Goal: Information Seeking & Learning: Learn about a topic

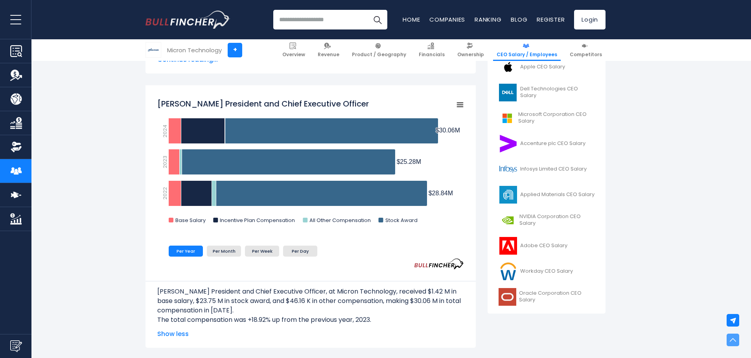
scroll to position [197, 0]
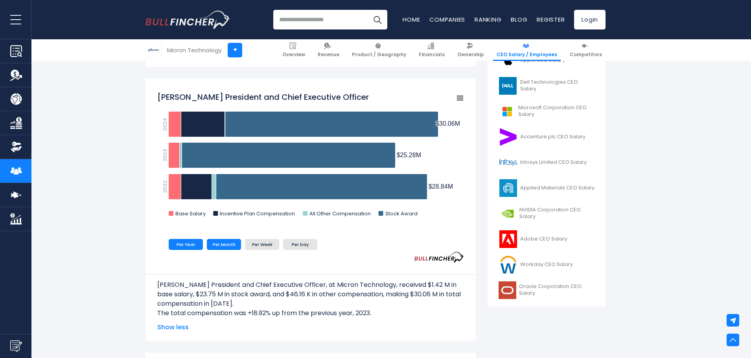
click at [213, 241] on li "Per Month" at bounding box center [224, 244] width 34 height 11
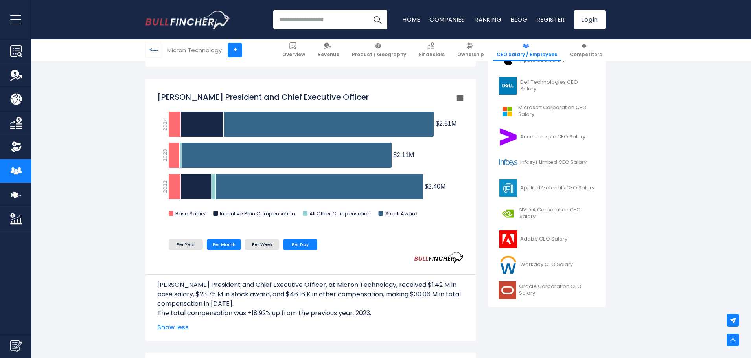
click at [302, 242] on li "Per Day" at bounding box center [300, 244] width 34 height 11
click at [180, 246] on li "Per Year" at bounding box center [186, 244] width 34 height 11
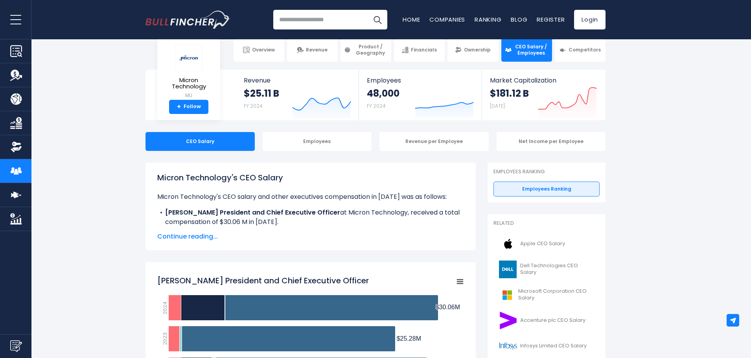
scroll to position [0, 0]
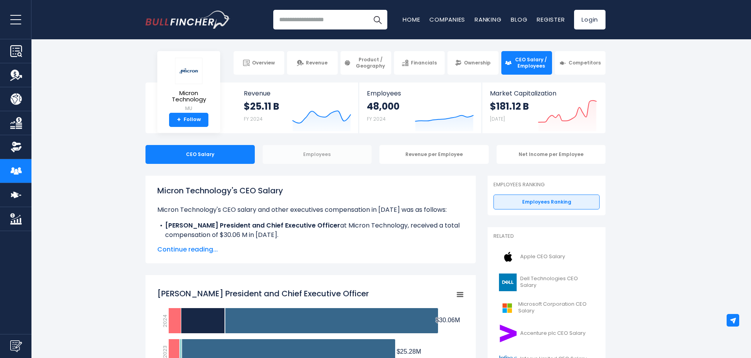
click at [337, 156] on div "Employees" at bounding box center [317, 154] width 109 height 19
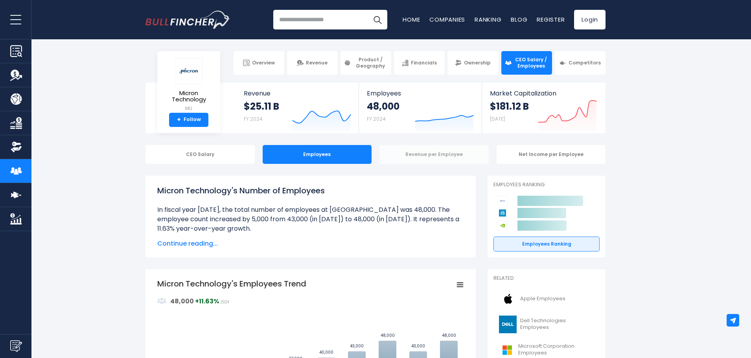
click at [444, 158] on div "Revenue per Employee" at bounding box center [434, 154] width 109 height 19
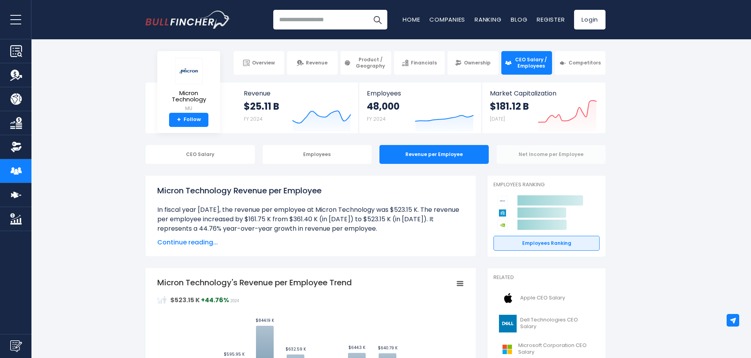
click at [542, 154] on div "Net Income per Employee" at bounding box center [551, 154] width 109 height 19
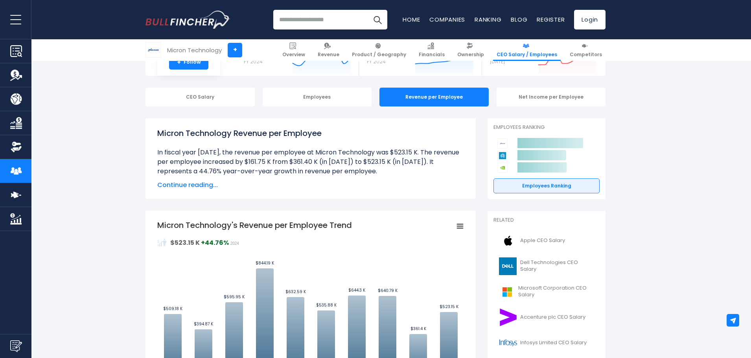
scroll to position [118, 0]
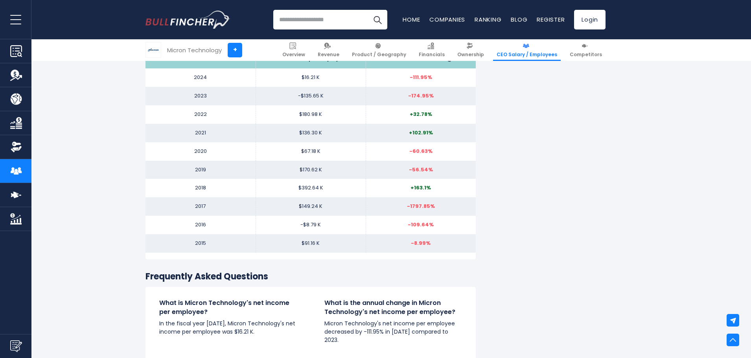
scroll to position [1023, 0]
